Goal: Information Seeking & Learning: Learn about a topic

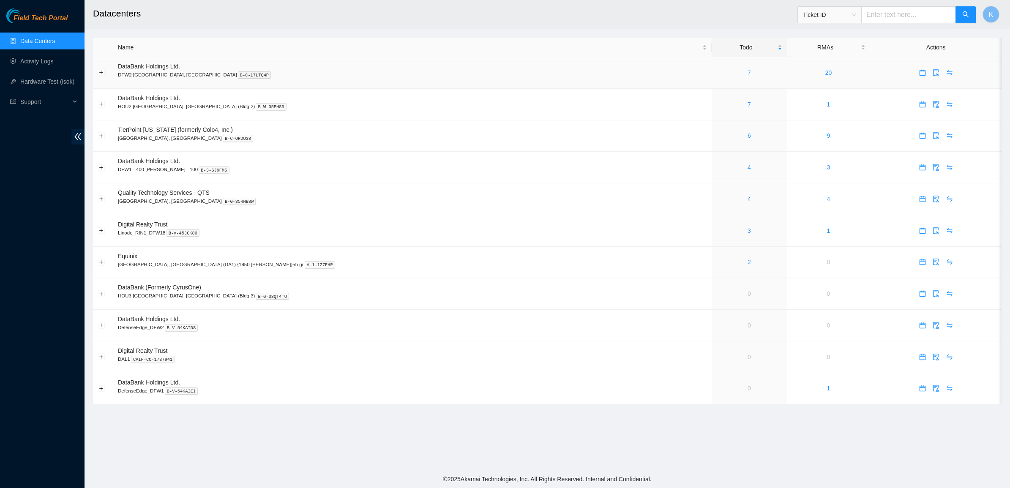
click at [747, 72] on link "7" at bounding box center [748, 72] width 3 height 7
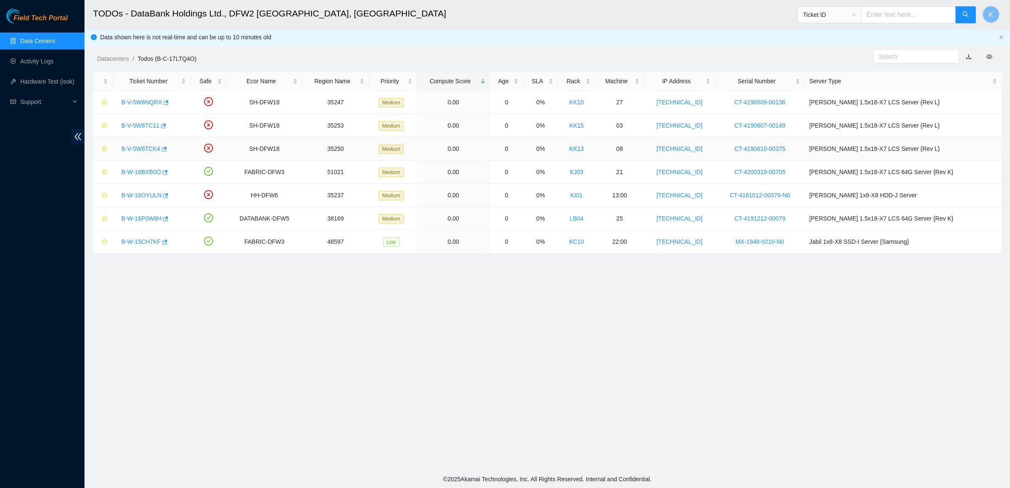
click at [134, 148] on link "B-V-5W6TCK4" at bounding box center [140, 148] width 39 height 7
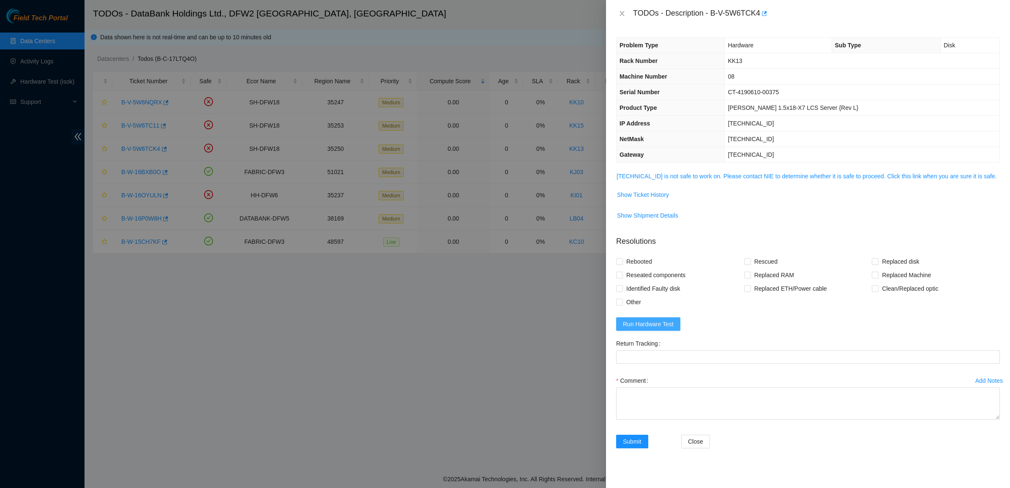
click at [641, 325] on span "Run Hardware Test" at bounding box center [648, 323] width 51 height 9
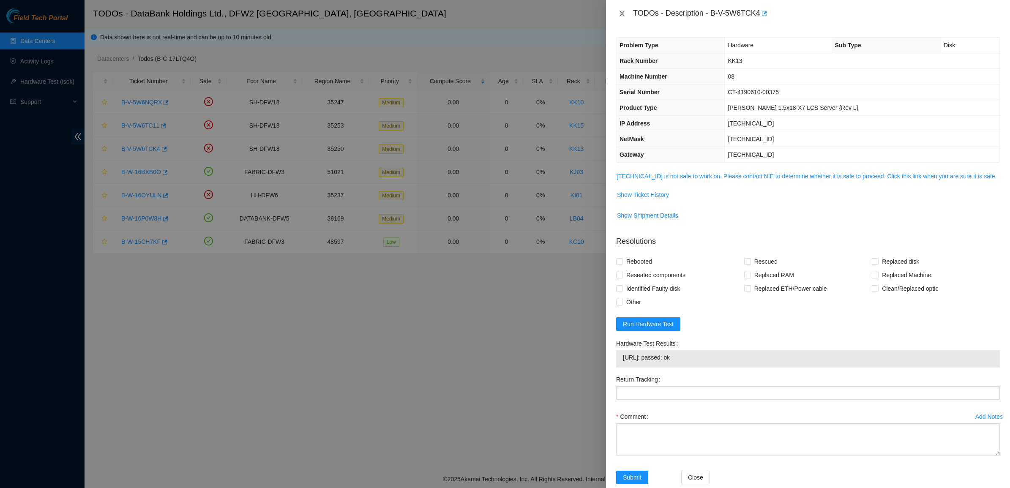
click at [620, 15] on icon "close" at bounding box center [621, 13] width 5 height 5
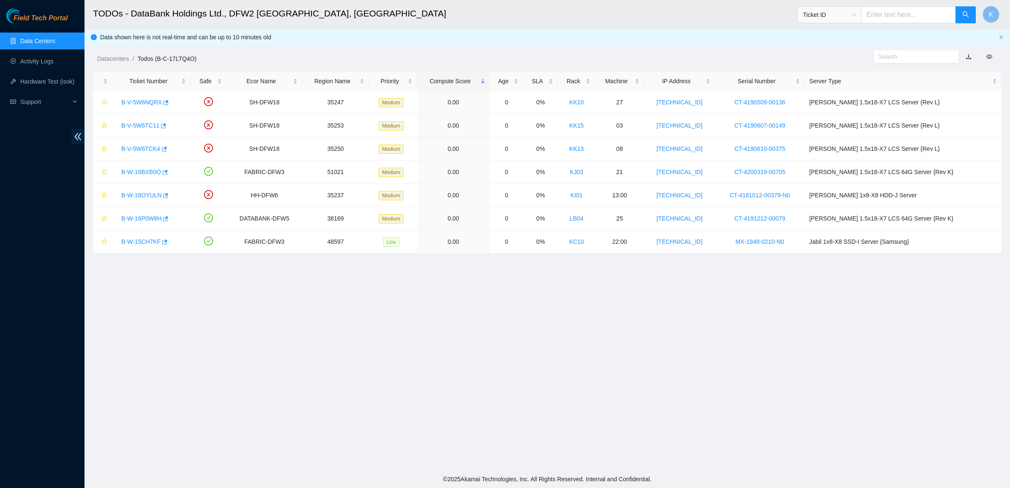
click at [278, 297] on main "TODOs - DataBank Holdings Ltd., DFW2 Richardson, TX Ticket ID K Data shown here…" at bounding box center [547, 235] width 925 height 470
click at [912, 56] on input "text" at bounding box center [912, 56] width 68 height 9
click at [136, 127] on link "B-V-5W6TC11" at bounding box center [140, 125] width 38 height 7
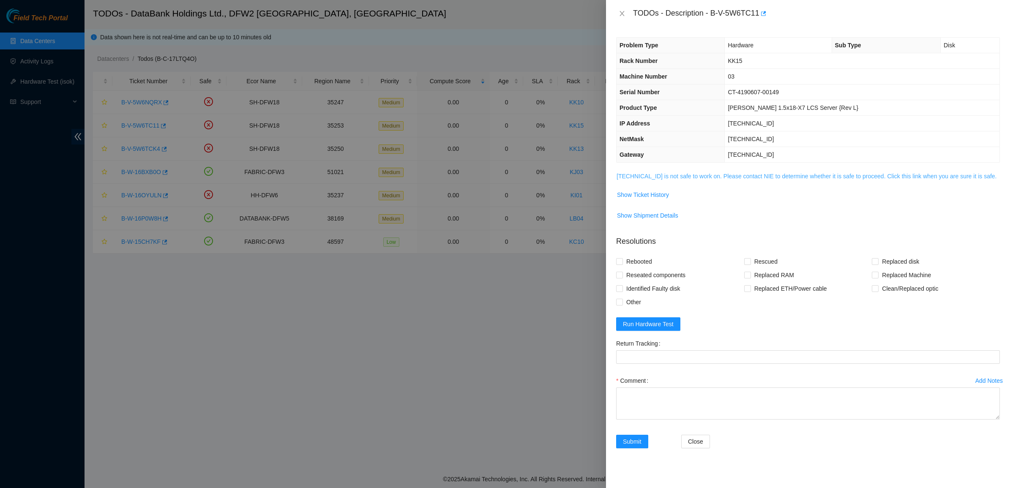
click at [620, 174] on link "104.123.157.6 is not safe to work on. Please contact NIE to determine whether i…" at bounding box center [806, 176] width 380 height 7
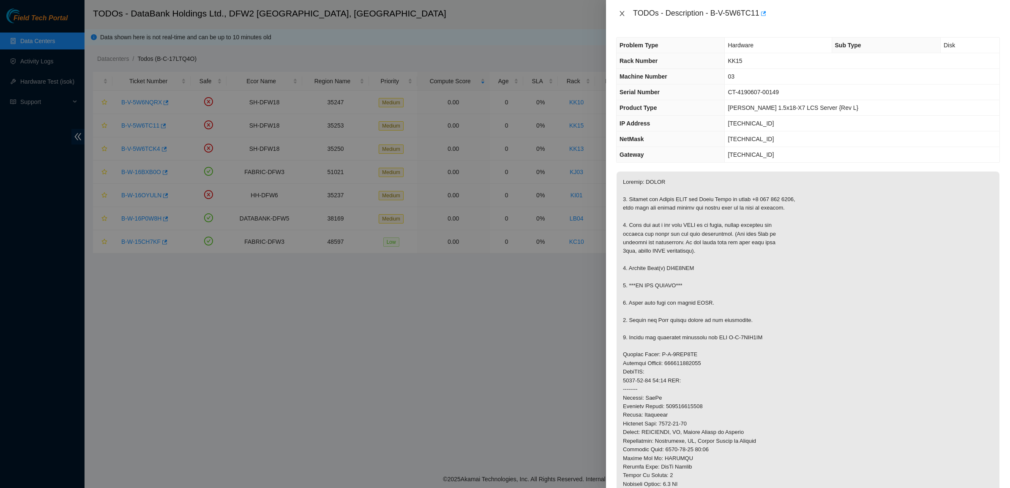
click at [618, 13] on button "Close" at bounding box center [622, 14] width 12 height 8
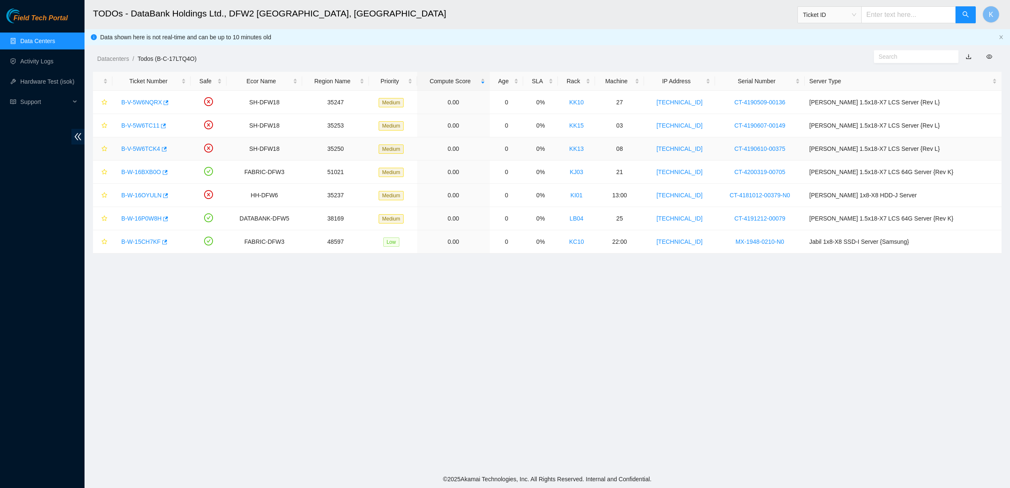
click at [148, 151] on link "B-V-5W6TCK4" at bounding box center [140, 148] width 39 height 7
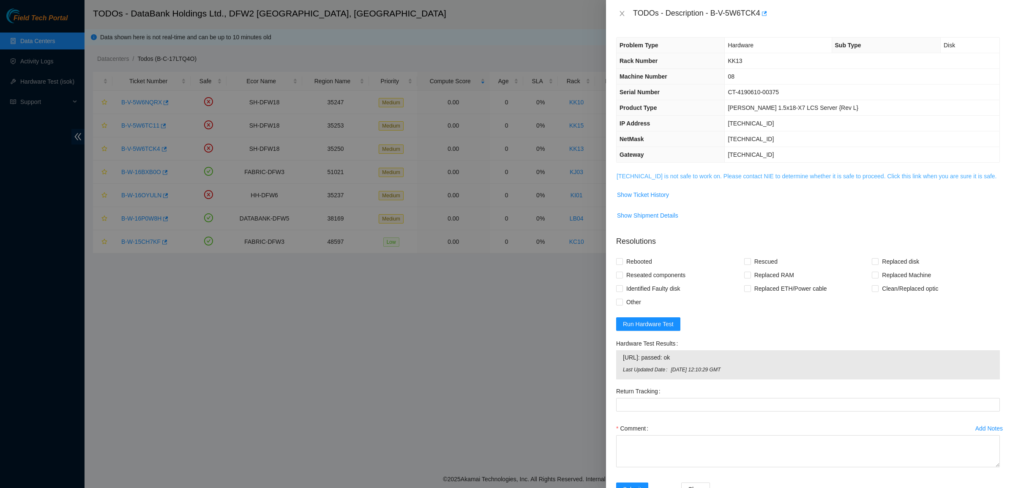
click at [708, 180] on link "104.123.156.139 is not safe to work on. Please contact NIE to determine whether…" at bounding box center [806, 176] width 380 height 7
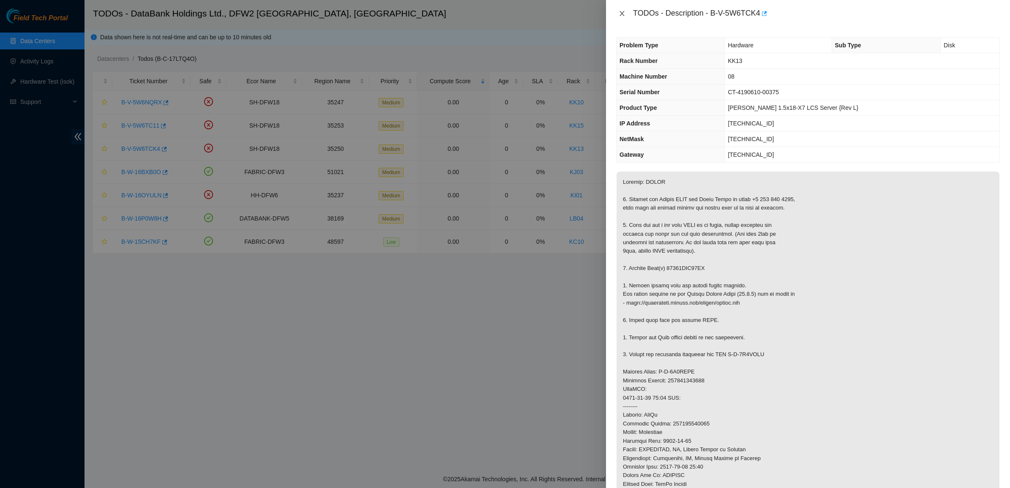
click at [623, 11] on icon "close" at bounding box center [622, 13] width 7 height 7
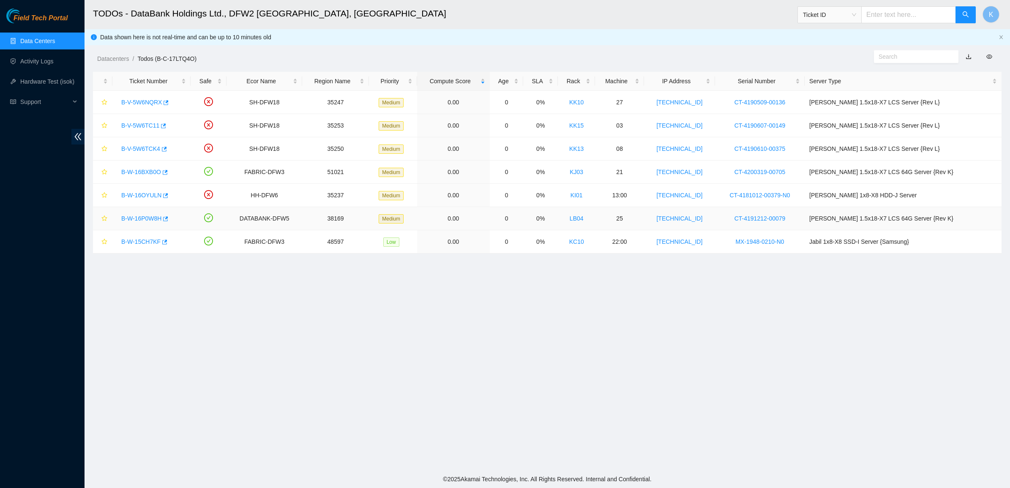
click at [136, 219] on link "B-W-16P0W8H" at bounding box center [141, 218] width 40 height 7
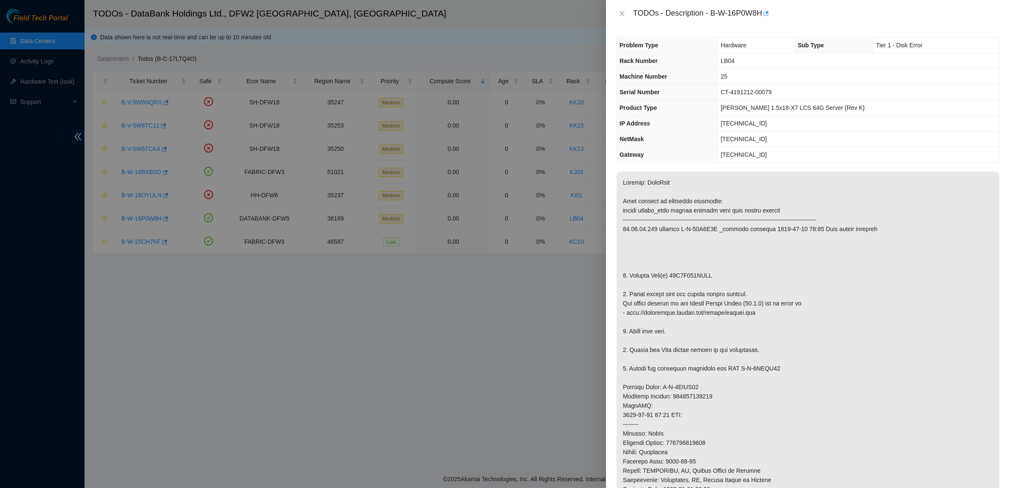
drag, startPoint x: 718, startPoint y: 60, endPoint x: 744, endPoint y: 68, distance: 26.9
click at [721, 63] on tr "Rack Number LB04" at bounding box center [807, 61] width 383 height 16
click at [746, 68] on tbody "Problem Type Hardware Sub Type Tier 1 - Disk Error Rack Number LB04 Machine Num…" at bounding box center [807, 100] width 383 height 125
click at [743, 65] on td "LB04" at bounding box center [858, 61] width 282 height 16
click at [742, 65] on td "LB04" at bounding box center [858, 61] width 282 height 16
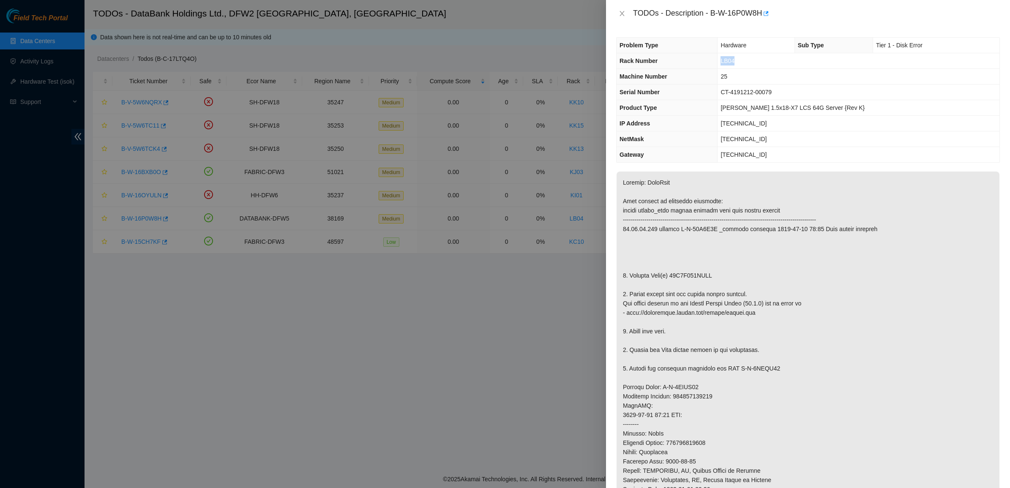
drag, startPoint x: 742, startPoint y: 65, endPoint x: 742, endPoint y: 69, distance: 4.3
click at [742, 66] on td "LB04" at bounding box center [858, 61] width 282 height 16
click at [717, 152] on th "Gateway" at bounding box center [666, 155] width 101 height 16
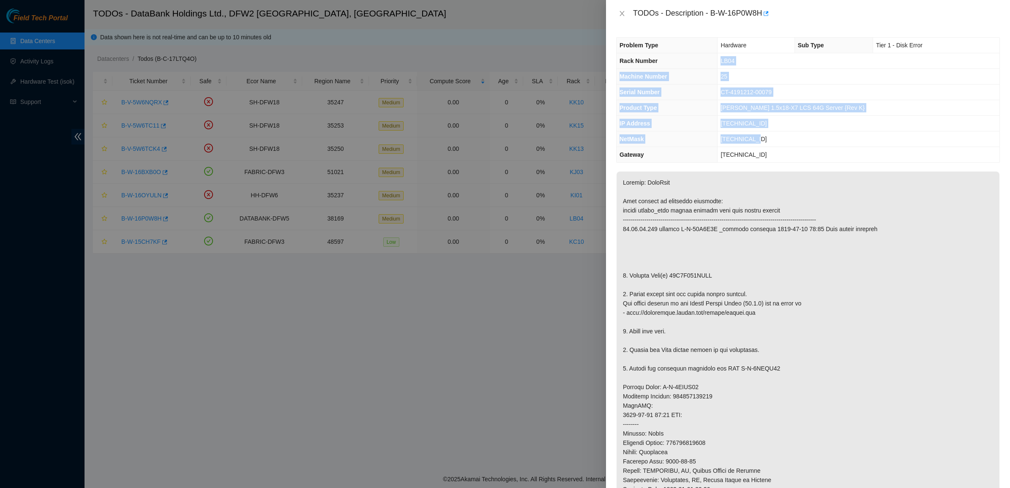
drag, startPoint x: 773, startPoint y: 144, endPoint x: 724, endPoint y: 60, distance: 97.2
click at [724, 60] on tbody "Problem Type Hardware Sub Type Tier 1 - Disk Error Rack Number LB04 Machine Num…" at bounding box center [807, 100] width 383 height 125
click at [717, 60] on th "Rack Number" at bounding box center [666, 61] width 101 height 16
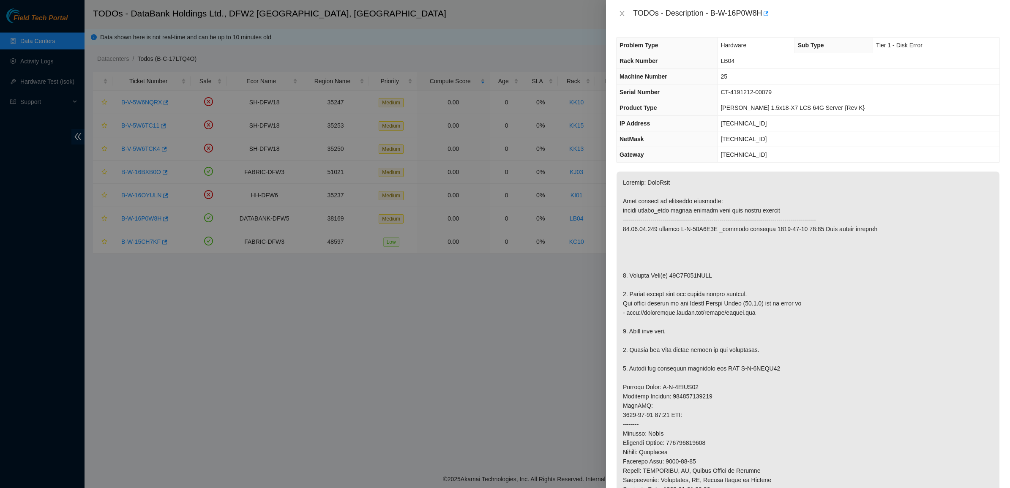
click at [702, 84] on th "Machine Number" at bounding box center [666, 77] width 101 height 16
click at [620, 17] on button "Close" at bounding box center [622, 14] width 12 height 8
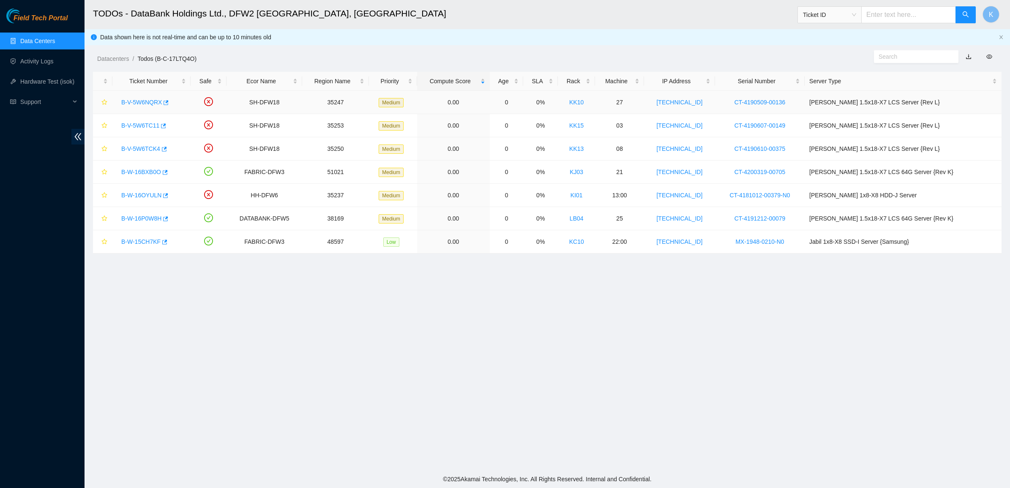
click at [153, 104] on link "B-V-5W6NQRX" at bounding box center [141, 102] width 41 height 7
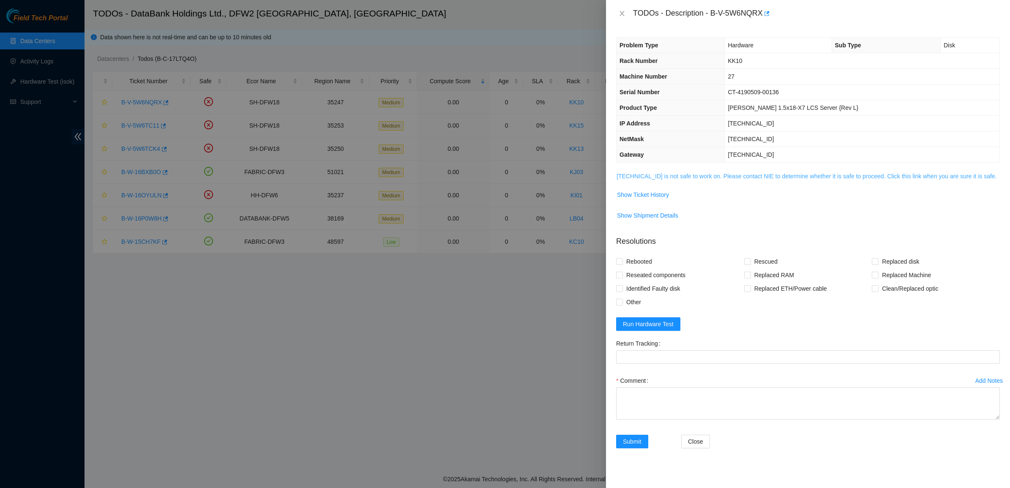
click at [696, 173] on link "104.123.156.38 is not safe to work on. Please contact NIE to determine whether …" at bounding box center [806, 176] width 380 height 7
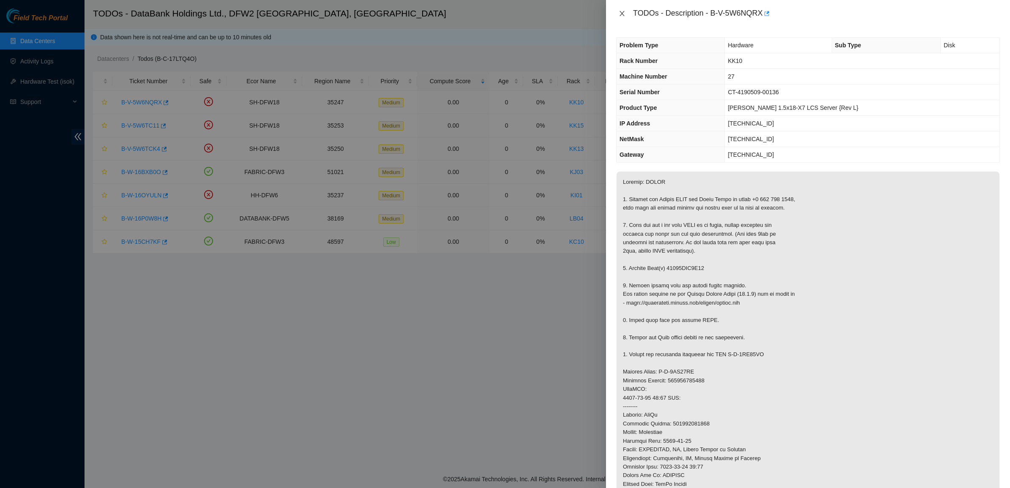
click at [622, 14] on icon "close" at bounding box center [622, 13] width 7 height 7
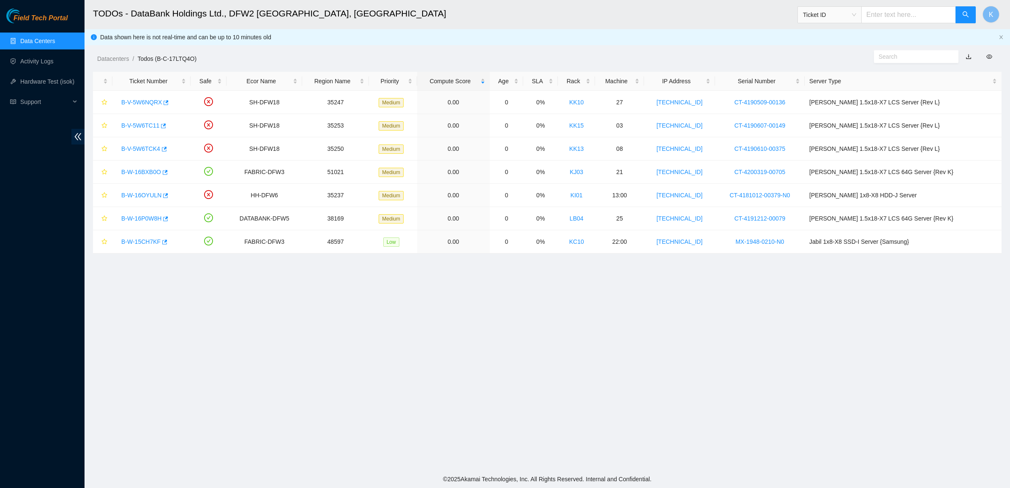
click at [551, 48] on div "Datacenters / Todos (B-C-17LTQ4O) /" at bounding box center [432, 39] width 694 height 47
click at [448, 387] on main "TODOs - DataBank Holdings Ltd., DFW2 Richardson, TX Ticket ID K Data shown here…" at bounding box center [547, 235] width 925 height 470
click at [138, 243] on link "B-W-15CH7KF" at bounding box center [140, 241] width 39 height 7
